Goal: Transaction & Acquisition: Purchase product/service

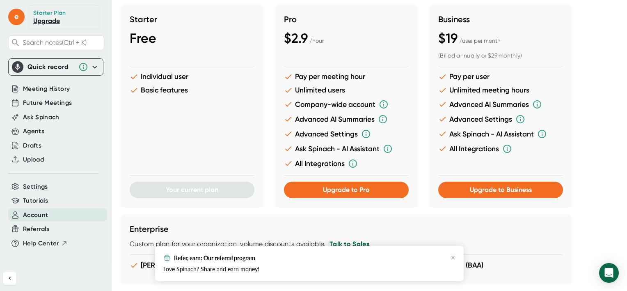
scroll to position [164, 0]
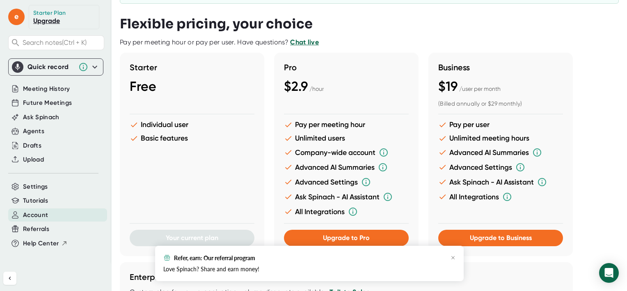
drag, startPoint x: 319, startPoint y: 160, endPoint x: 540, endPoint y: 160, distance: 221.3
click at [540, 160] on ul "Pay per user Unlimited meeting hours Advanced AI Summaries Advanced Settings As…" at bounding box center [500, 163] width 125 height 86
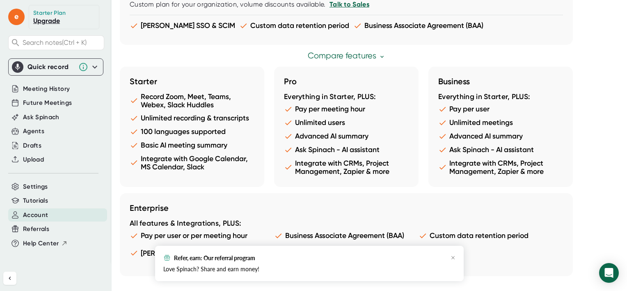
scroll to position [484, 0]
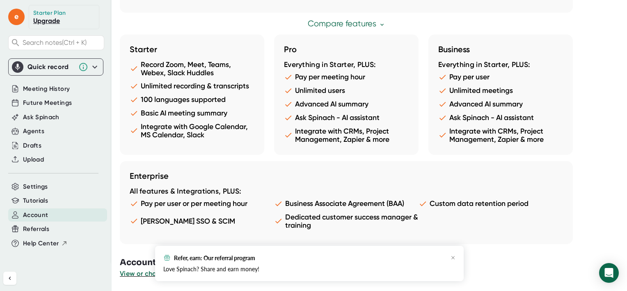
click at [447, 256] on div "Refer, earn: Our referral program" at bounding box center [309, 257] width 292 height 7
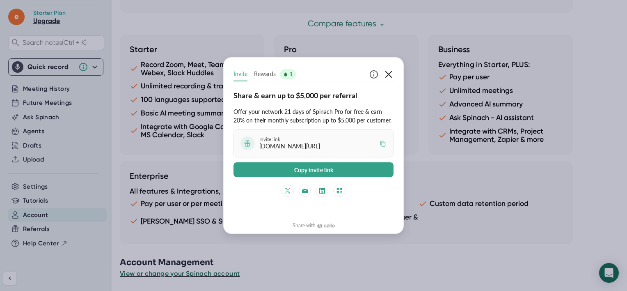
click at [386, 69] on icon "button" at bounding box center [389, 74] width 10 height 10
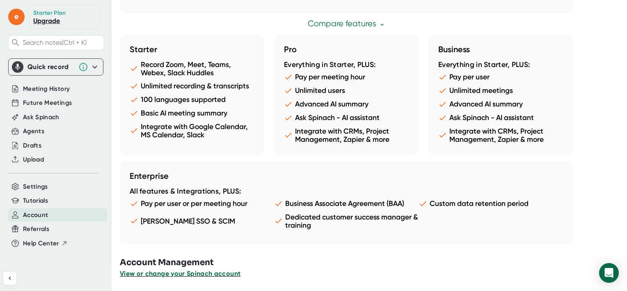
click at [209, 273] on span "View or change your Spinach account" at bounding box center [180, 273] width 121 height 8
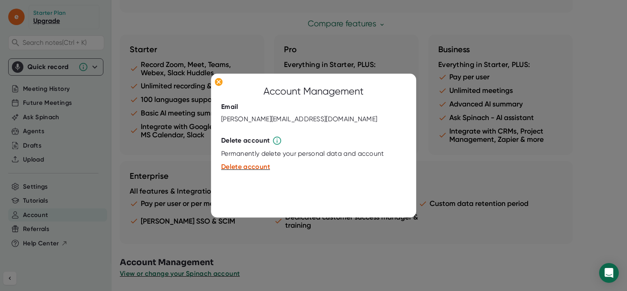
click at [178, 163] on div at bounding box center [313, 145] width 627 height 291
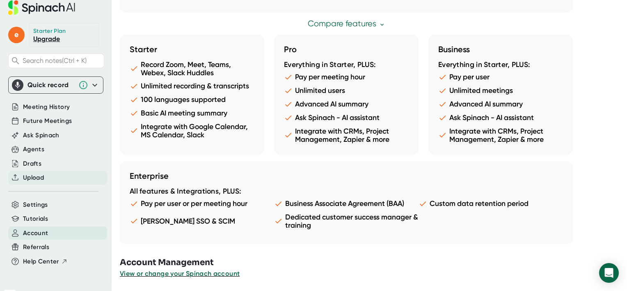
scroll to position [0, 0]
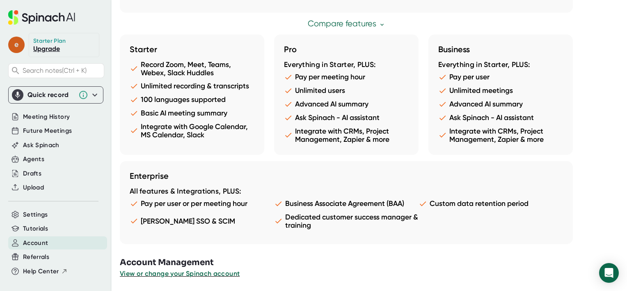
click at [19, 44] on span "e" at bounding box center [16, 45] width 16 height 16
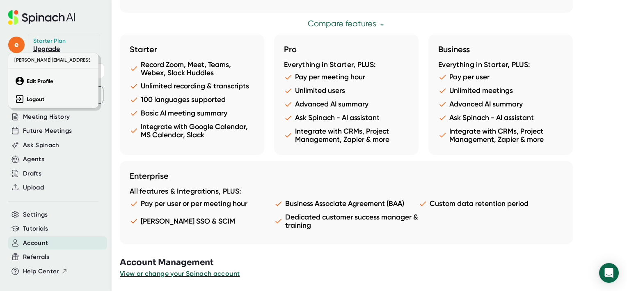
click at [44, 48] on div at bounding box center [313, 145] width 627 height 291
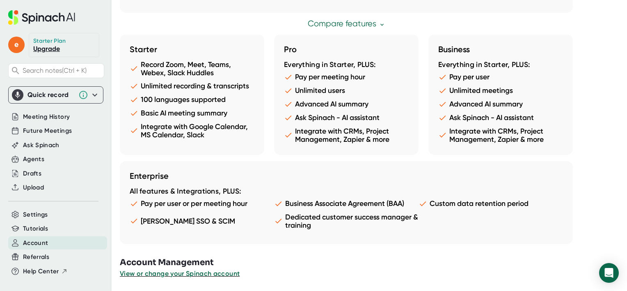
click at [44, 48] on link "Upgrade" at bounding box center [46, 49] width 27 height 8
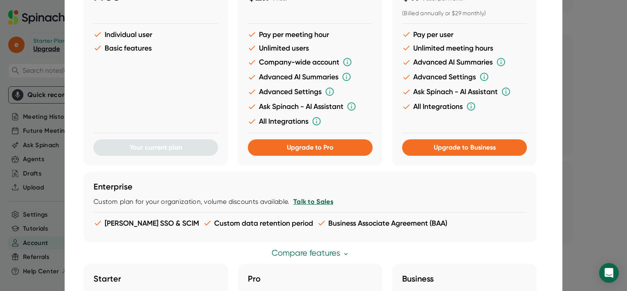
scroll to position [164, 0]
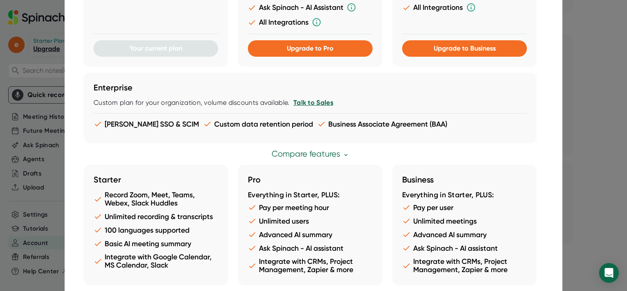
click at [309, 101] on link "Talk to Sales" at bounding box center [313, 103] width 40 height 8
click at [591, 91] on div at bounding box center [313, 145] width 627 height 291
